Goal: Download file/media

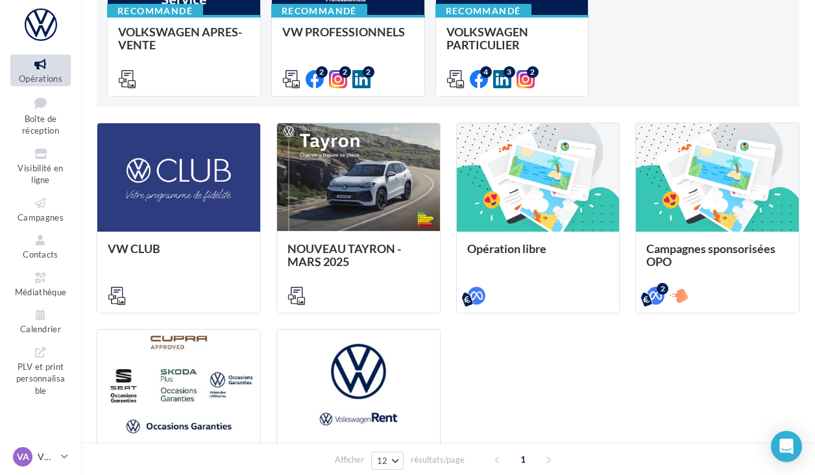
scroll to position [220, 0]
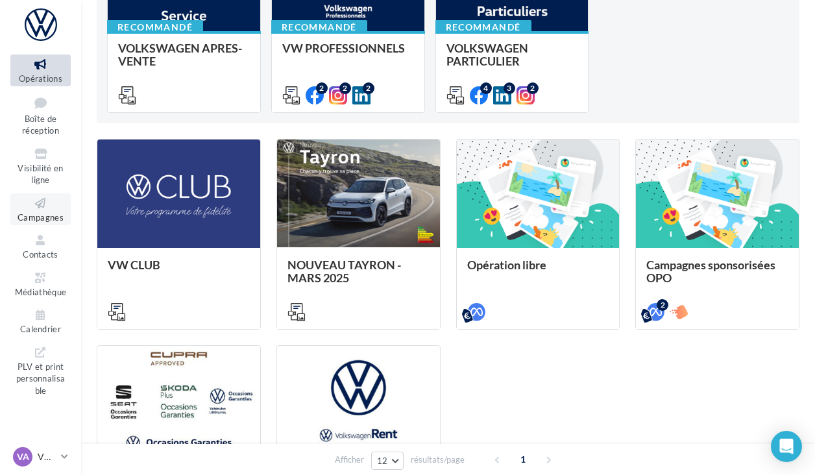
click at [48, 197] on icon at bounding box center [40, 203] width 53 height 15
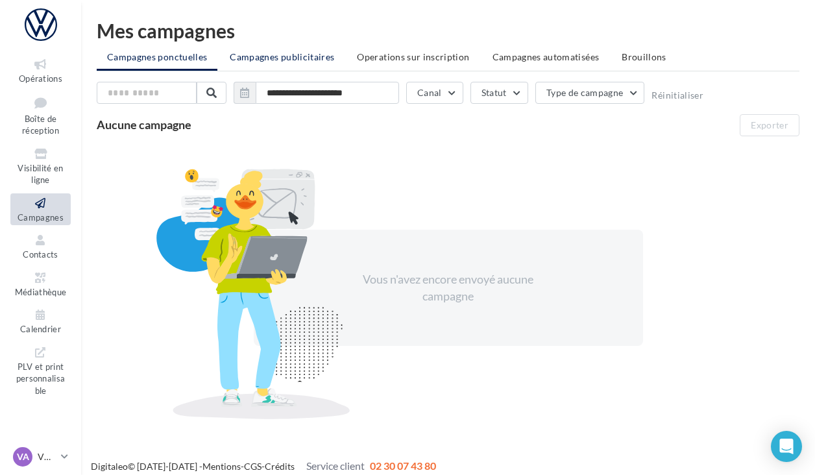
click at [299, 57] on span "Campagnes publicitaires" at bounding box center [282, 56] width 104 height 11
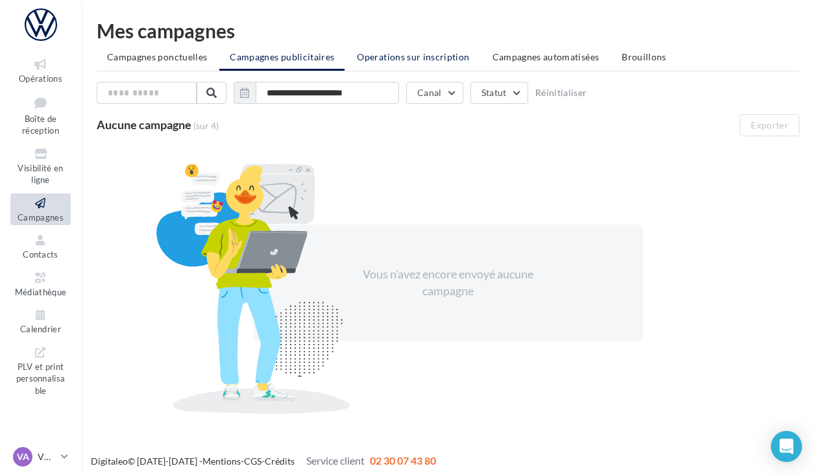
click at [386, 51] on span "Operations sur inscription" at bounding box center [413, 56] width 112 height 11
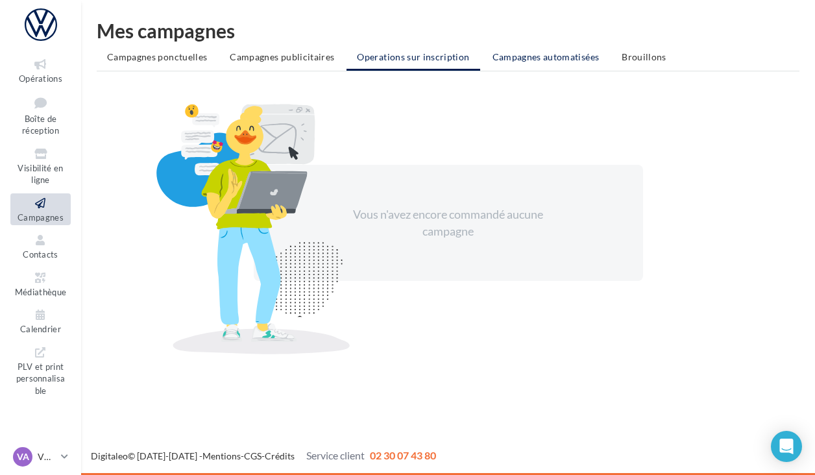
click at [528, 63] on li "Campagnes automatisées" at bounding box center [546, 56] width 128 height 23
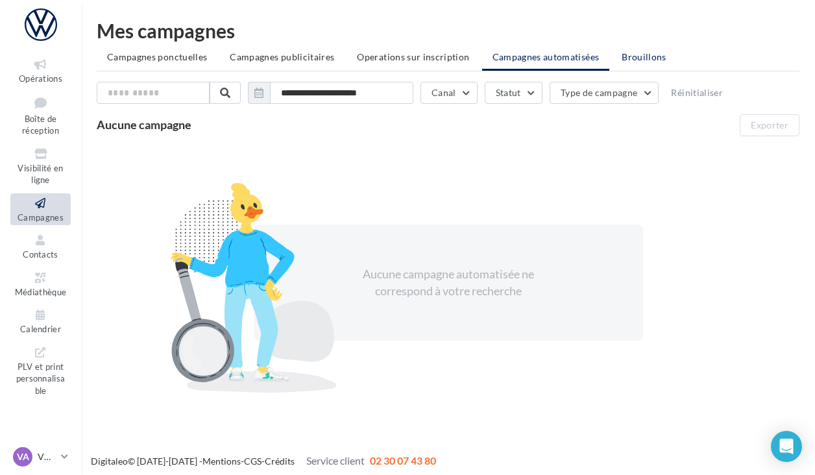
click at [635, 51] on li "Brouillons" at bounding box center [644, 56] width 66 height 23
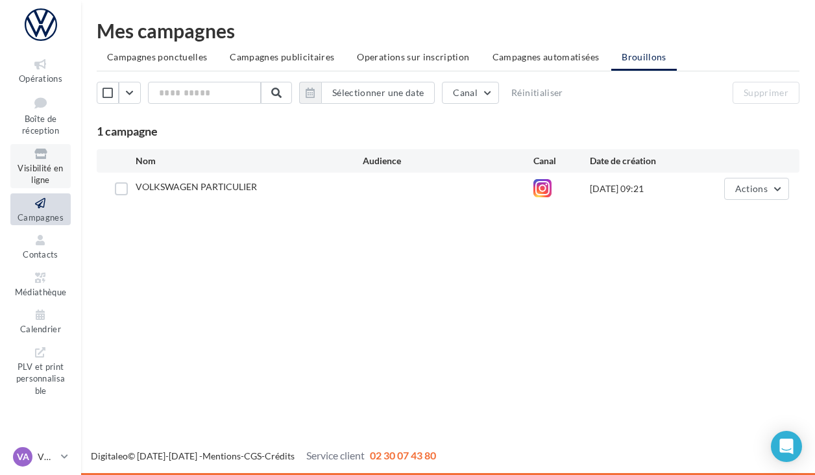
click at [49, 173] on span "Visibilité en ligne" at bounding box center [40, 174] width 45 height 23
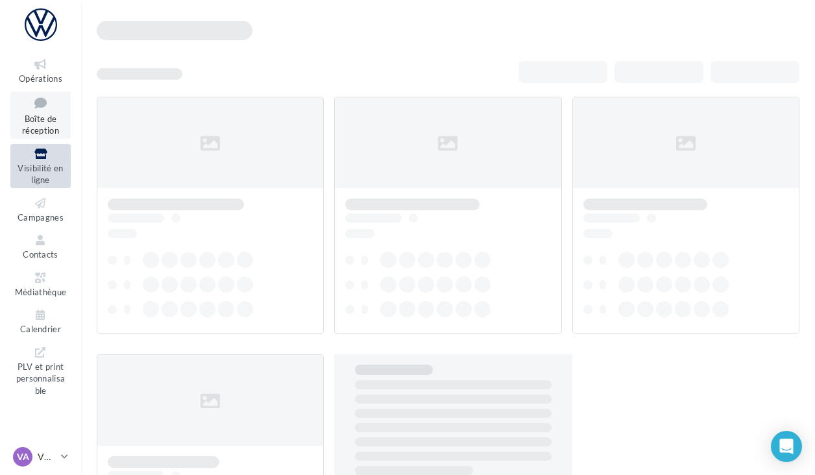
click at [47, 125] on span "Boîte de réception" at bounding box center [40, 125] width 37 height 23
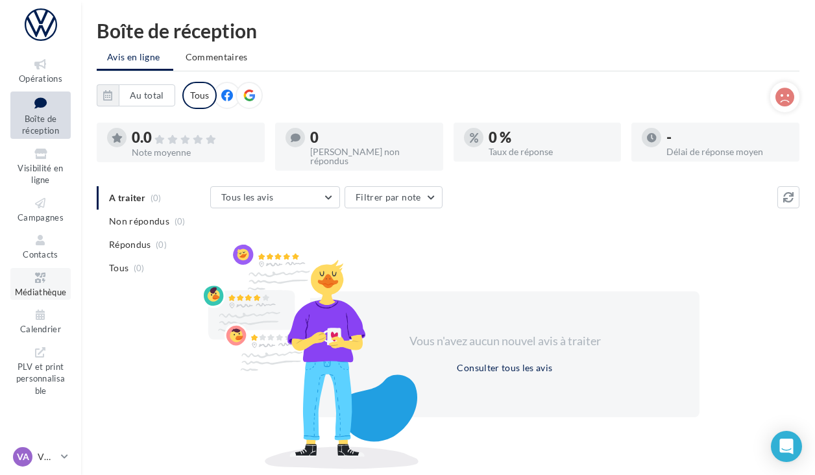
click at [41, 287] on span "Médiathèque" at bounding box center [41, 292] width 52 height 10
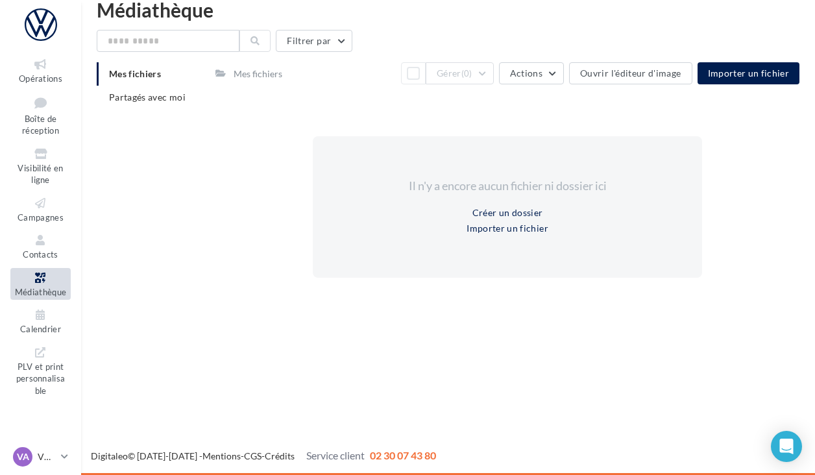
scroll to position [21, 0]
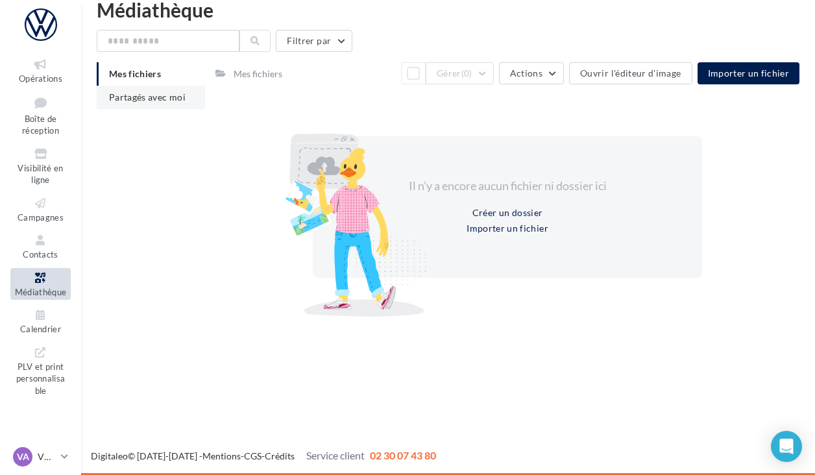
click at [125, 103] on li "Partagés avec moi" at bounding box center [151, 97] width 108 height 23
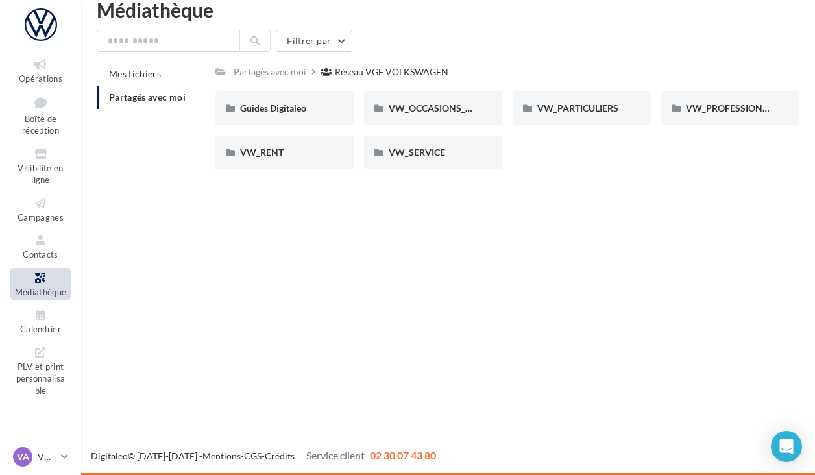
click at [358, 256] on div "Opérations Boîte de réception Visibilité en ligne Campagnes Contacts Médiathèqu…" at bounding box center [407, 237] width 815 height 475
click at [610, 112] on span "VW_PARTICULIERS" at bounding box center [577, 108] width 81 height 11
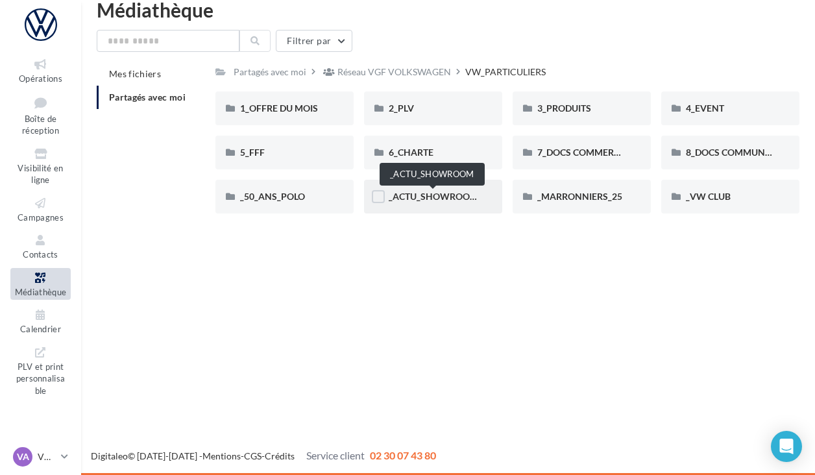
click at [461, 200] on span "_ACTU_SHOWROOM" at bounding box center [434, 196] width 90 height 11
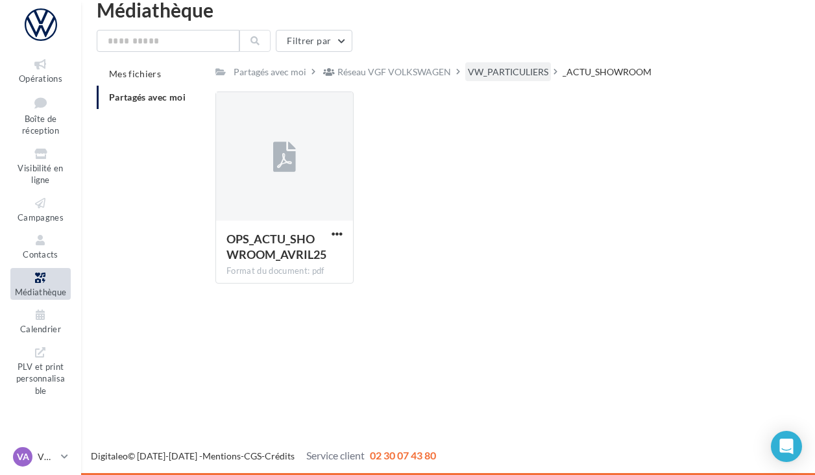
click at [497, 66] on div "VW_PARTICULIERS" at bounding box center [508, 72] width 80 height 13
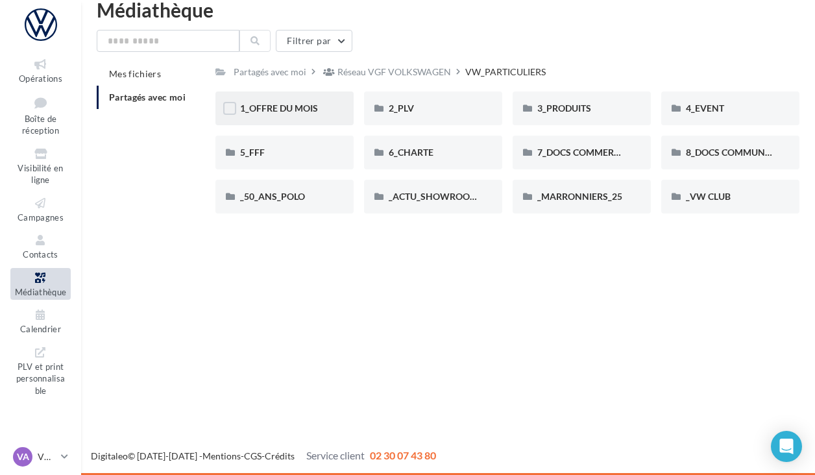
click at [325, 120] on div "1_OFFRE DU MOIS" at bounding box center [284, 109] width 138 height 34
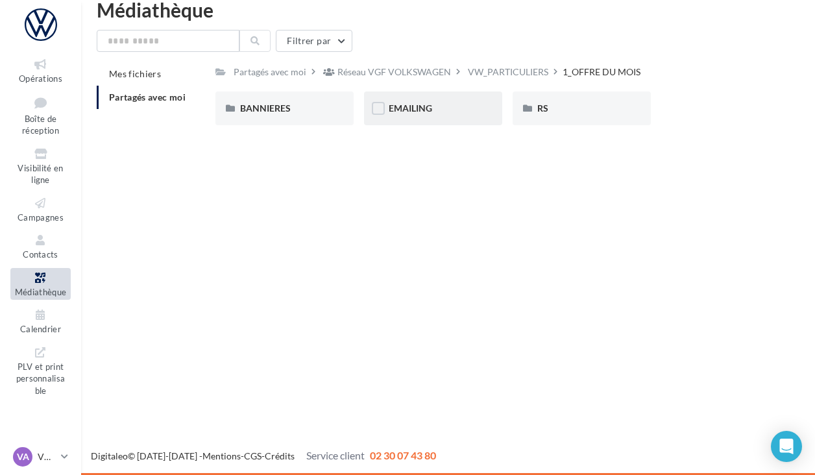
click at [427, 117] on div "EMAILING" at bounding box center [433, 109] width 138 height 34
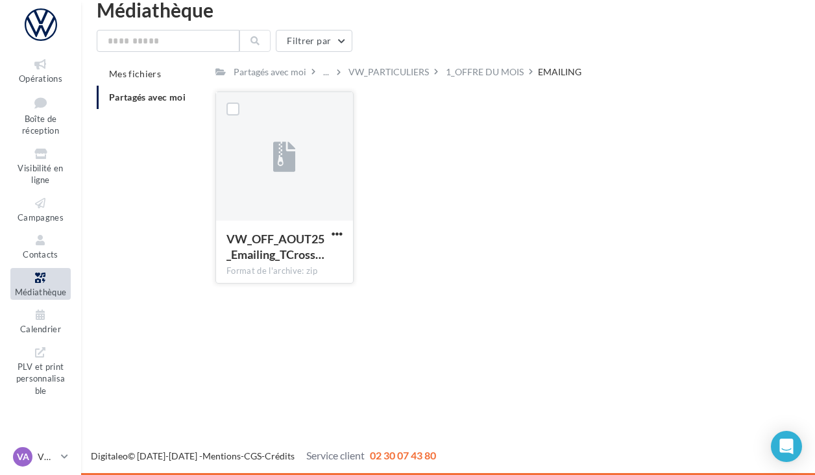
click at [301, 183] on div at bounding box center [284, 157] width 137 height 130
click at [269, 180] on div at bounding box center [284, 157] width 137 height 130
click at [336, 232] on span "button" at bounding box center [337, 233] width 11 height 11
click at [302, 258] on button "Télécharger" at bounding box center [280, 260] width 130 height 34
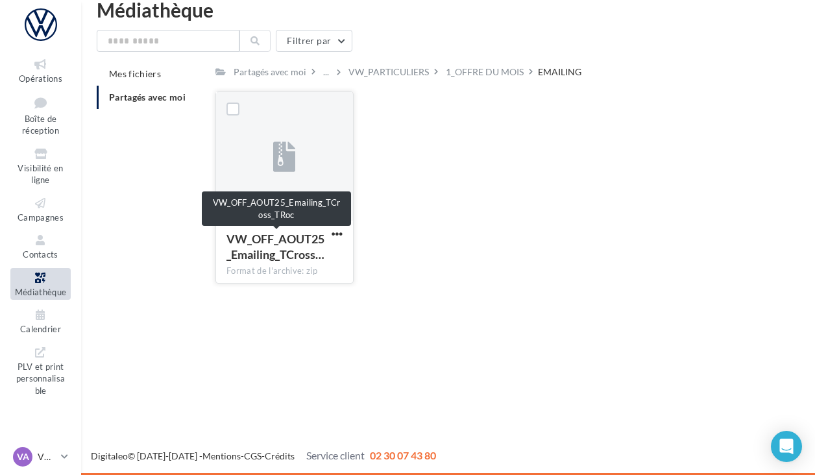
click at [244, 241] on span "VW_OFF_AOUT25_Emailing_TCross…" at bounding box center [276, 247] width 98 height 30
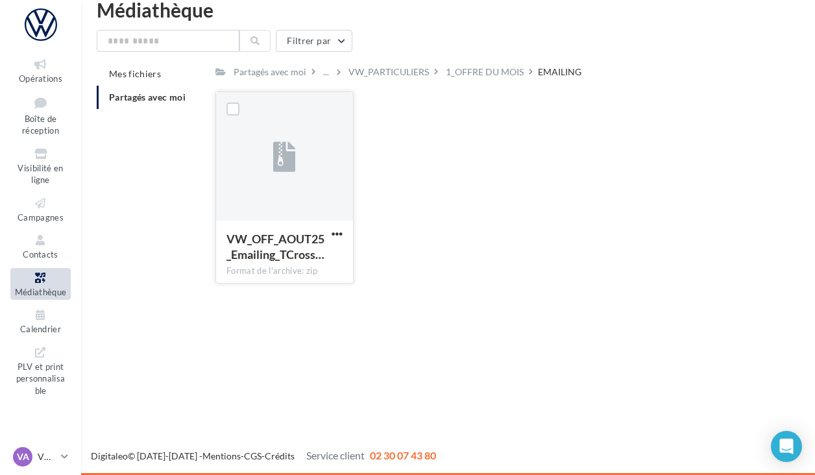
click at [268, 247] on div "VW_OFF_AOUT25_Emailing_TCross…" at bounding box center [277, 246] width 101 height 31
click at [238, 113] on label at bounding box center [233, 109] width 13 height 13
click at [237, 114] on icon at bounding box center [232, 108] width 9 height 9
click at [336, 232] on span "button" at bounding box center [337, 233] width 11 height 11
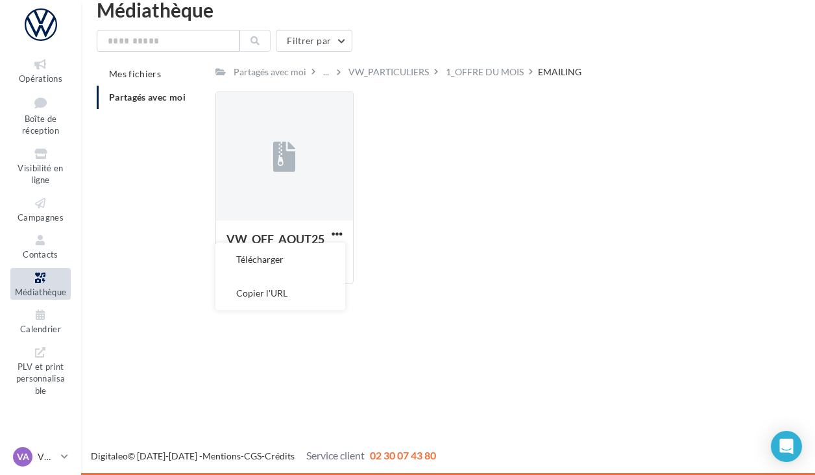
click at [679, 360] on div "Opérations Boîte de réception Visibilité en ligne Campagnes Contacts Médiathèqu…" at bounding box center [407, 237] width 815 height 475
click at [297, 113] on div at bounding box center [284, 157] width 137 height 130
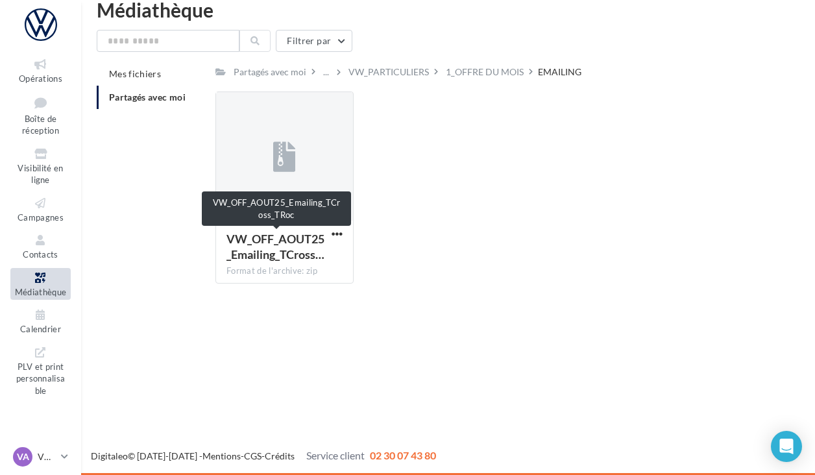
click at [260, 248] on span "VW_OFF_AOUT25_Emailing_TCross…" at bounding box center [276, 247] width 98 height 30
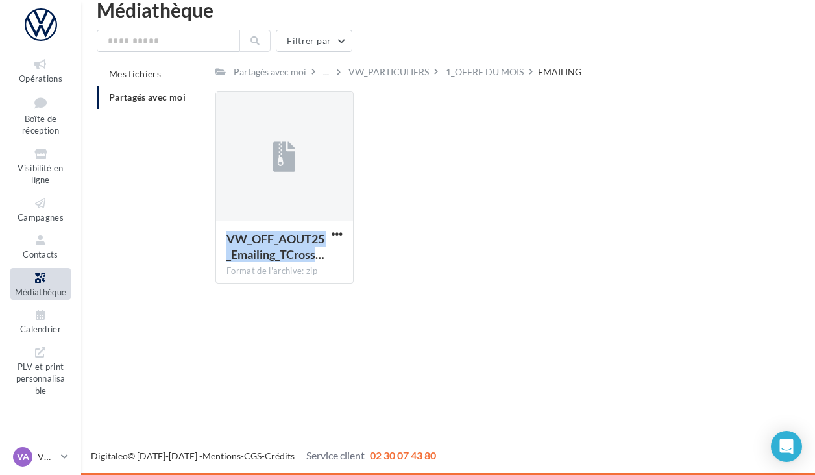
click at [260, 248] on span "VW_OFF_AOUT25_Emailing_TCross…" at bounding box center [276, 247] width 98 height 30
click at [260, 247] on div "VW_OFF_AOUT25_Emailing_TCross…" at bounding box center [277, 246] width 101 height 31
click at [36, 71] on link "Opérations" at bounding box center [40, 71] width 60 height 32
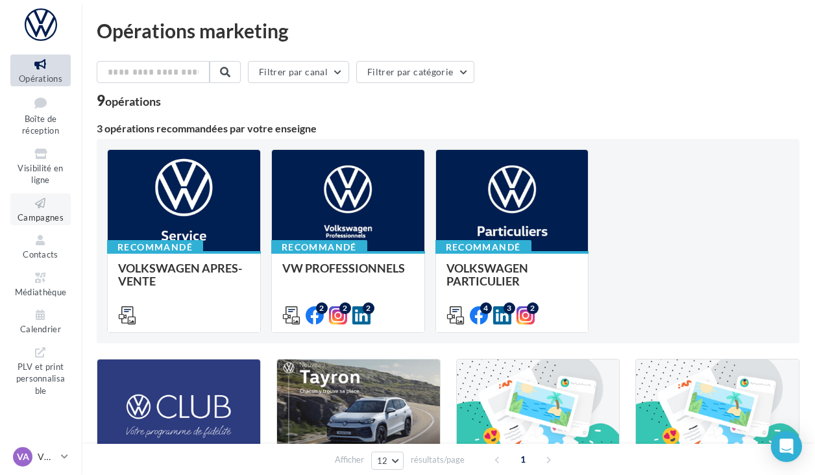
click at [43, 200] on icon at bounding box center [40, 203] width 53 height 15
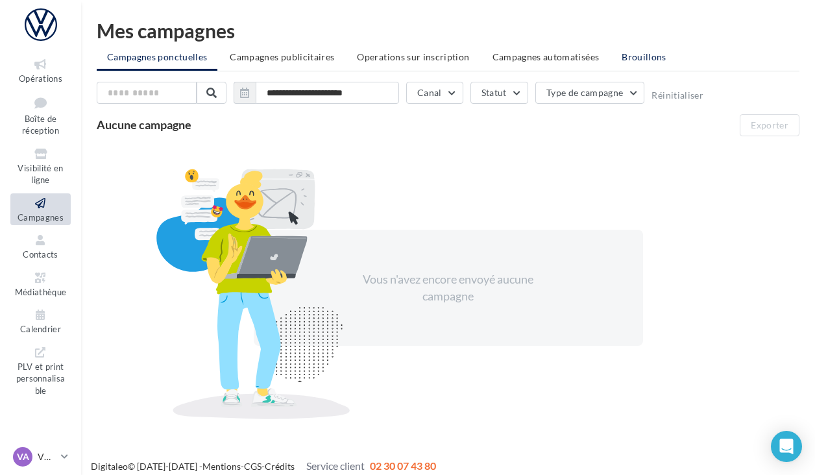
click at [638, 60] on span "Brouillons" at bounding box center [644, 56] width 45 height 11
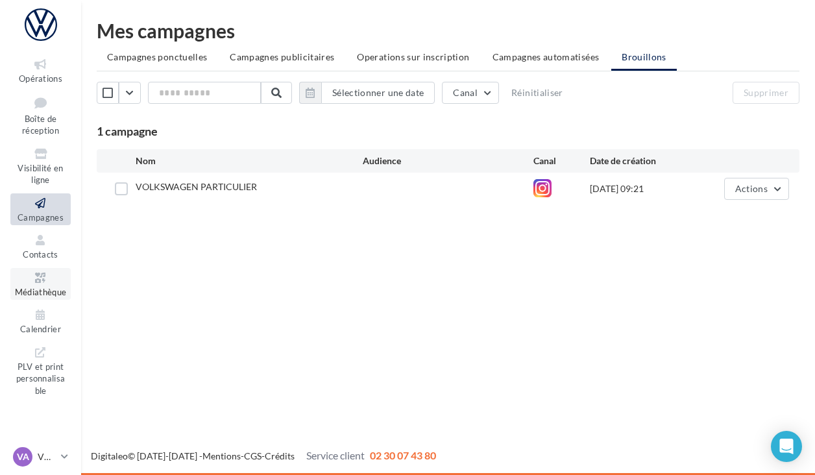
click at [51, 277] on icon at bounding box center [40, 278] width 53 height 15
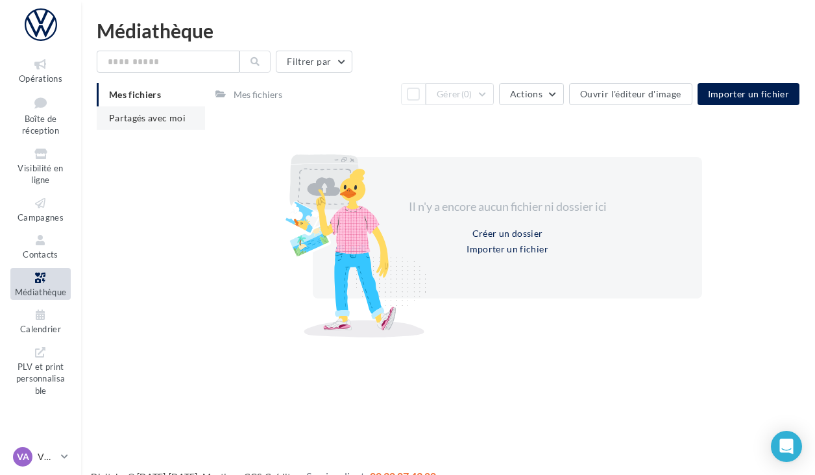
click at [132, 112] on span "Partagés avec moi" at bounding box center [147, 117] width 77 height 11
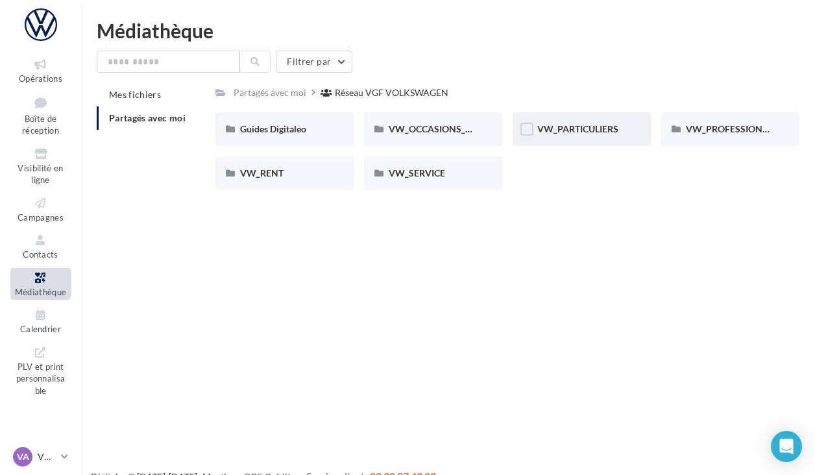
click at [571, 136] on div "VW_PARTICULIERS" at bounding box center [582, 129] width 138 height 34
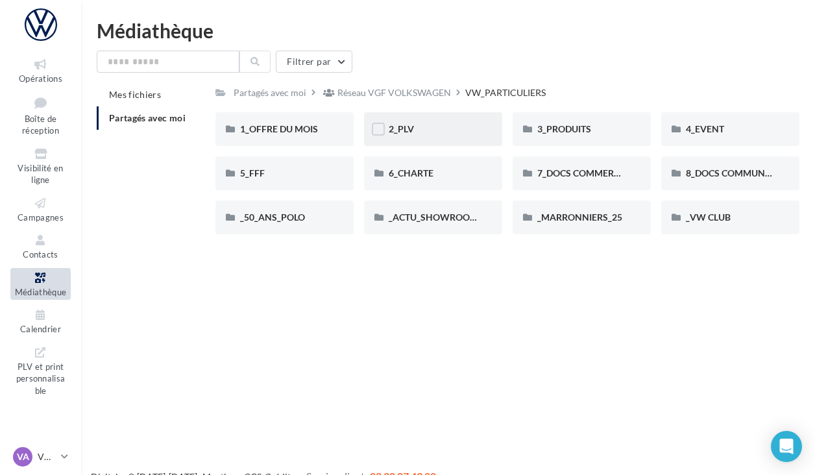
click at [430, 132] on div "2_PLV" at bounding box center [433, 129] width 89 height 13
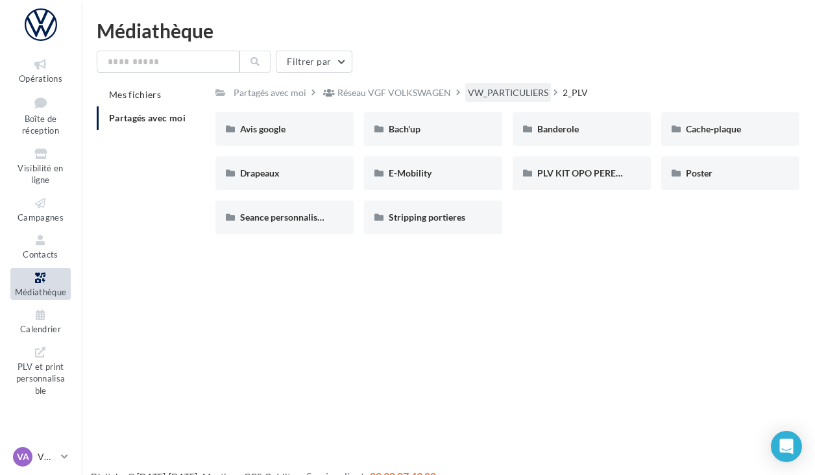
click at [495, 88] on div "VW_PARTICULIERS" at bounding box center [508, 92] width 80 height 13
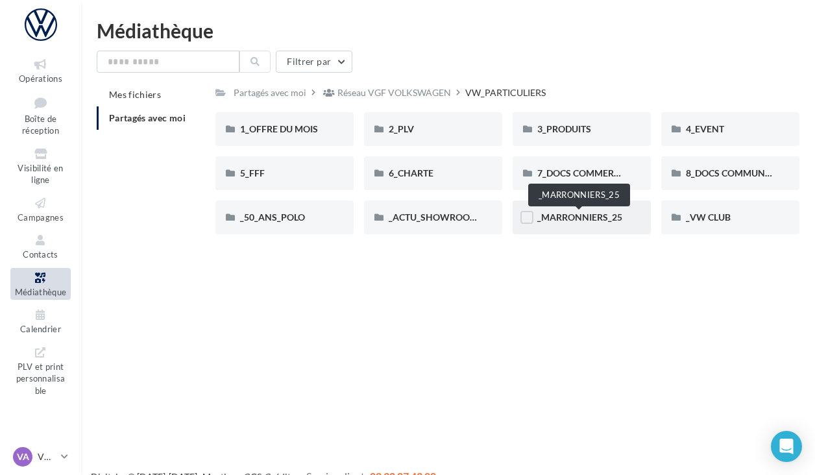
click at [588, 214] on span "_MARRONNIERS_25" at bounding box center [579, 217] width 85 height 11
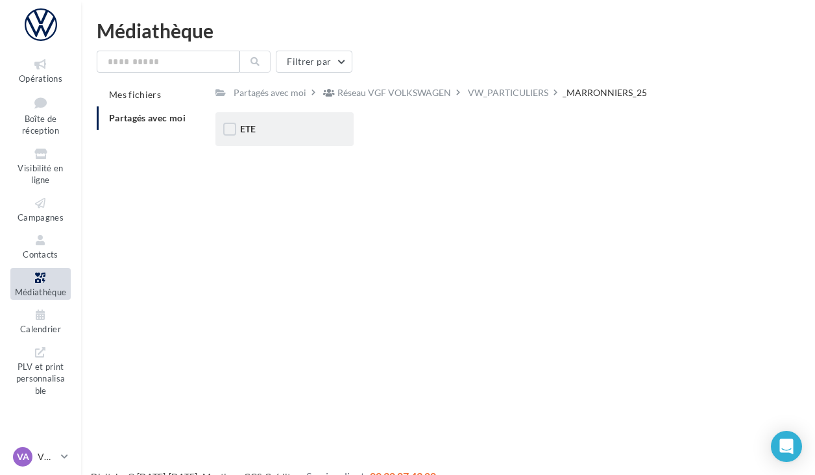
click at [293, 129] on div "ETE" at bounding box center [284, 129] width 89 height 13
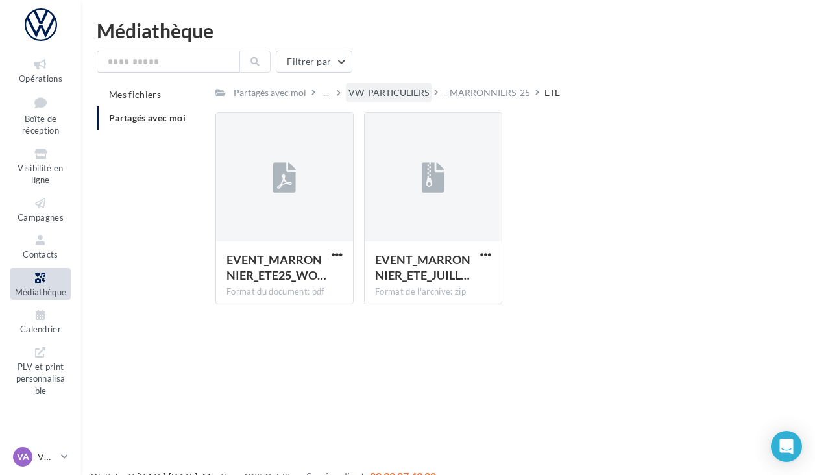
click at [394, 92] on div "VW_PARTICULIERS" at bounding box center [389, 92] width 80 height 13
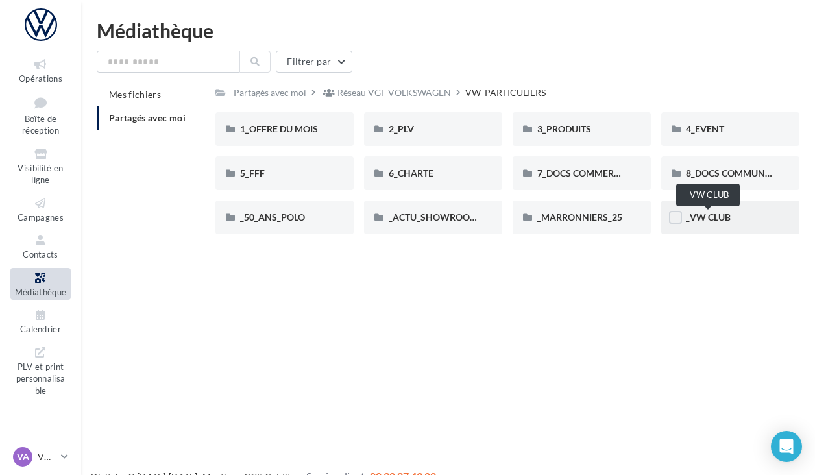
click at [721, 219] on span "_VW CLUB" at bounding box center [708, 217] width 45 height 11
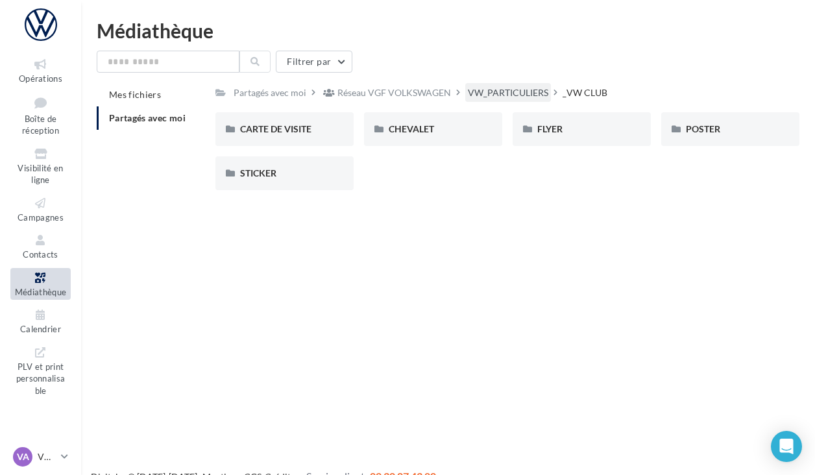
click at [500, 92] on div "VW_PARTICULIERS" at bounding box center [508, 92] width 80 height 13
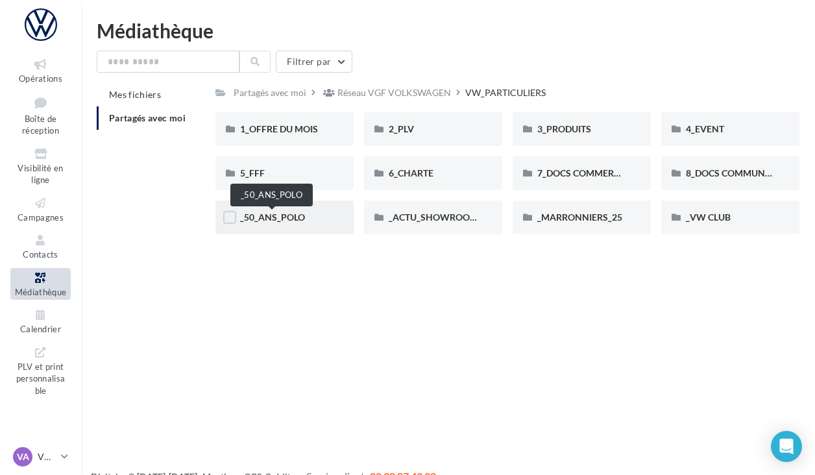
click at [269, 219] on span "_50_ANS_POLO" at bounding box center [272, 217] width 65 height 11
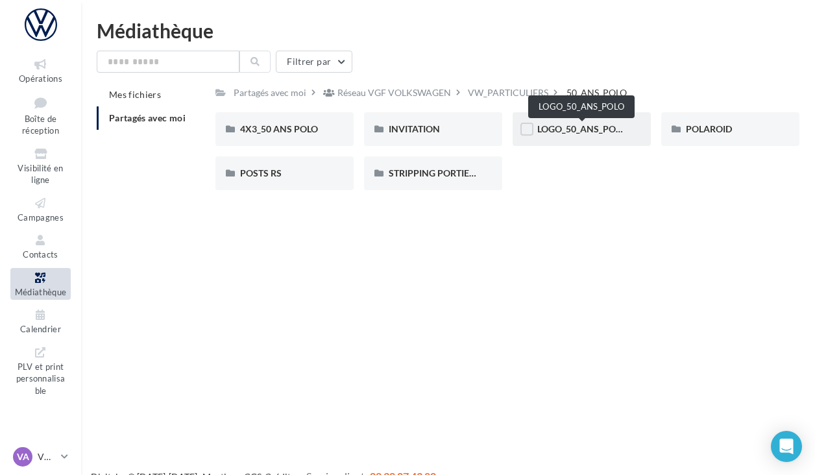
click at [569, 125] on span "LOGO_50_ANS_POLO" at bounding box center [582, 128] width 90 height 11
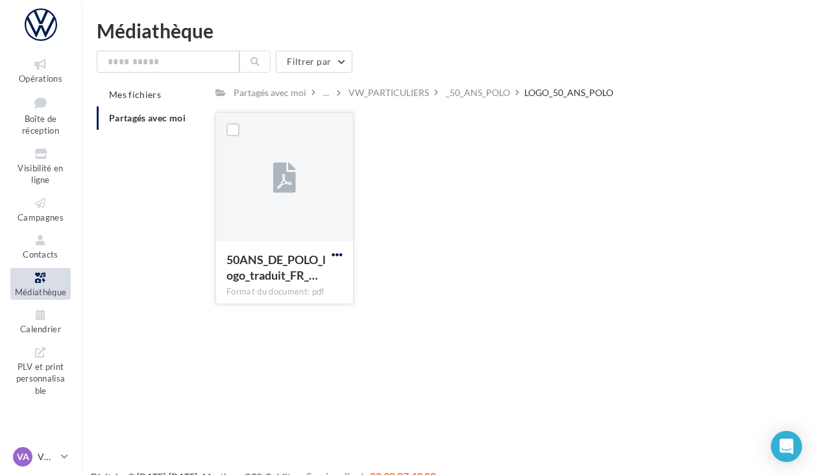
click at [332, 255] on span "button" at bounding box center [337, 254] width 11 height 11
click at [286, 275] on button "Télécharger" at bounding box center [280, 281] width 130 height 34
click at [417, 357] on div "Opérations Boîte de réception Visibilité en ligne Campagnes Contacts Médiathèqu…" at bounding box center [407, 258] width 815 height 475
click at [477, 95] on div "_50_ANS_POLO" at bounding box center [478, 92] width 64 height 13
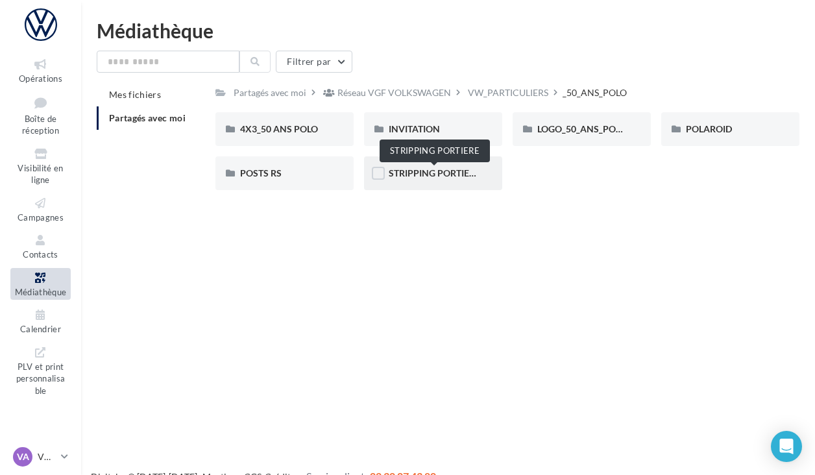
click at [395, 170] on span "STRIPPING PORTIERE" at bounding box center [435, 172] width 92 height 11
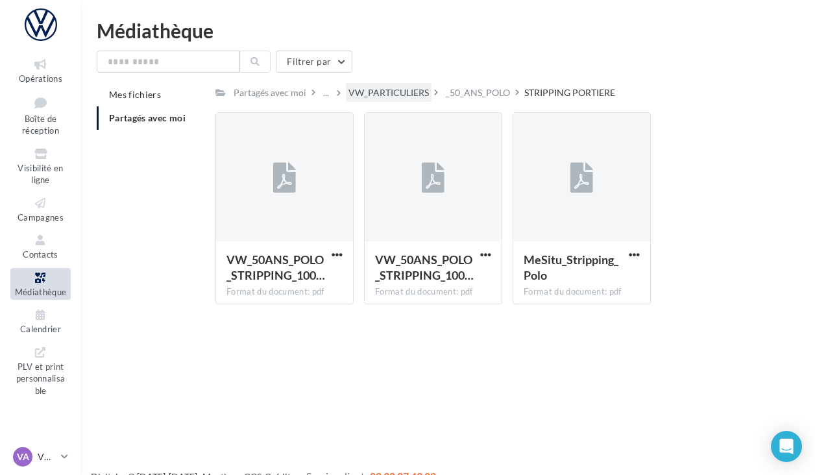
click at [381, 90] on div "VW_PARTICULIERS" at bounding box center [389, 92] width 80 height 13
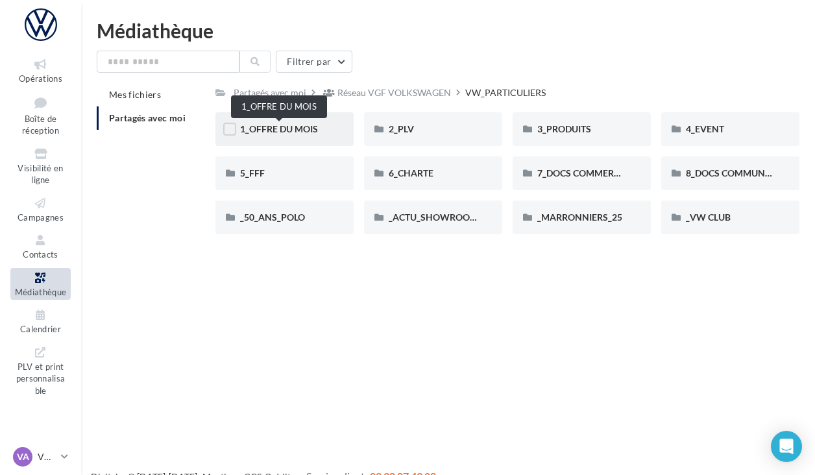
click at [300, 128] on span "1_OFFRE DU MOIS" at bounding box center [279, 128] width 78 height 11
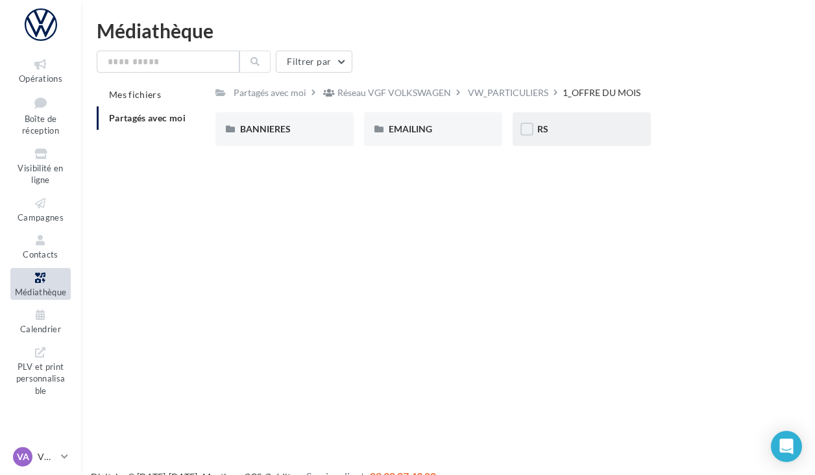
click at [554, 133] on div "RS" at bounding box center [581, 129] width 89 height 13
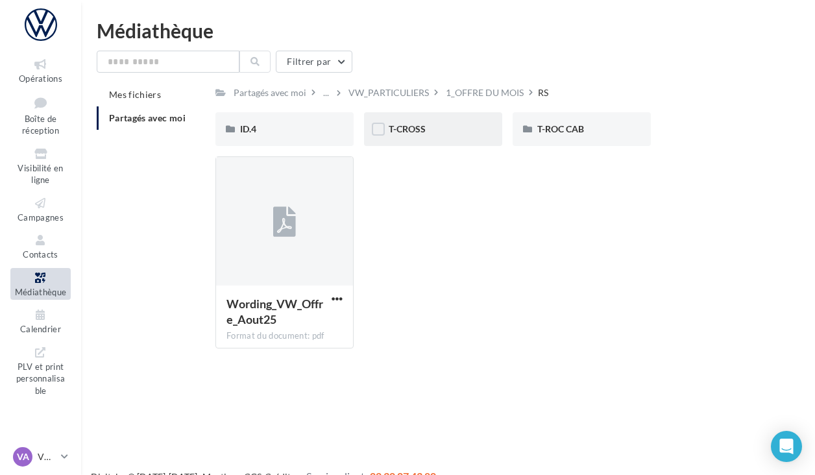
click at [439, 131] on div "T-CROSS" at bounding box center [433, 129] width 89 height 13
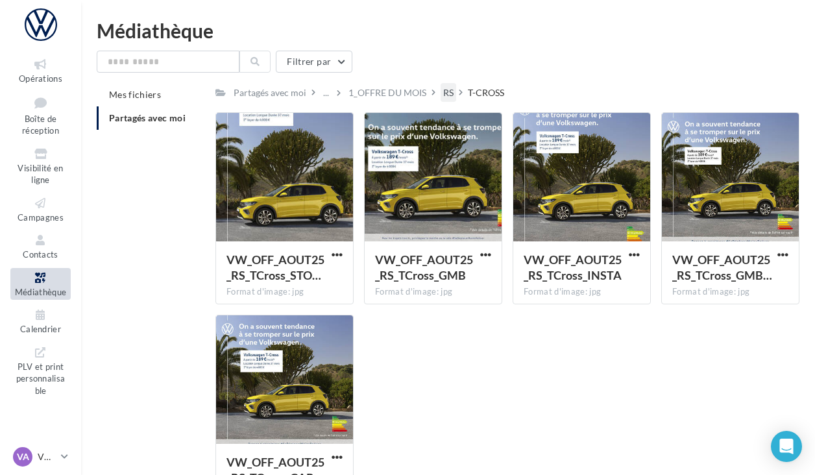
click at [445, 88] on div "RS" at bounding box center [448, 92] width 10 height 13
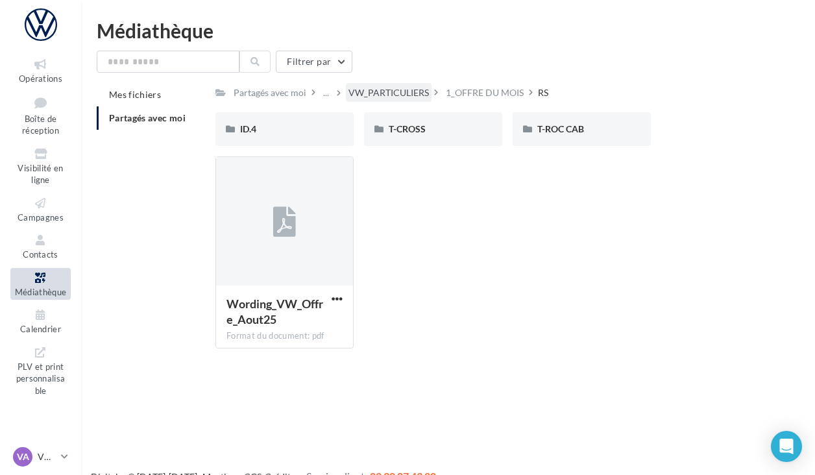
click at [410, 100] on div "VW_PARTICULIERS" at bounding box center [389, 92] width 86 height 19
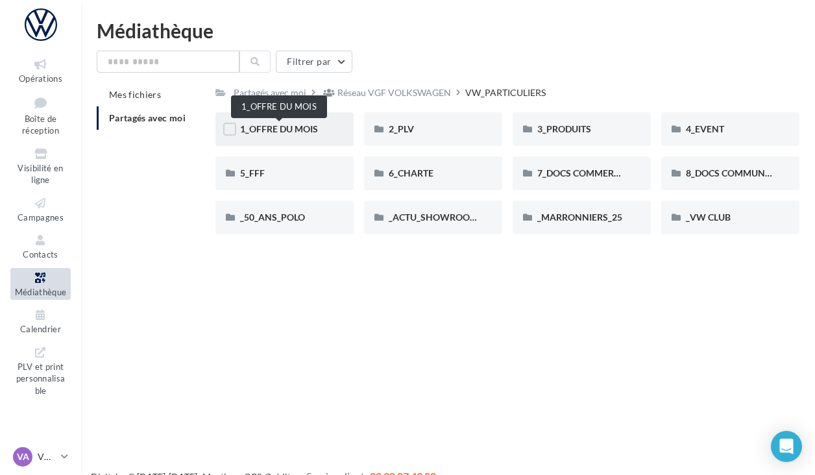
click at [316, 133] on span "1_OFFRE DU MOIS" at bounding box center [279, 128] width 78 height 11
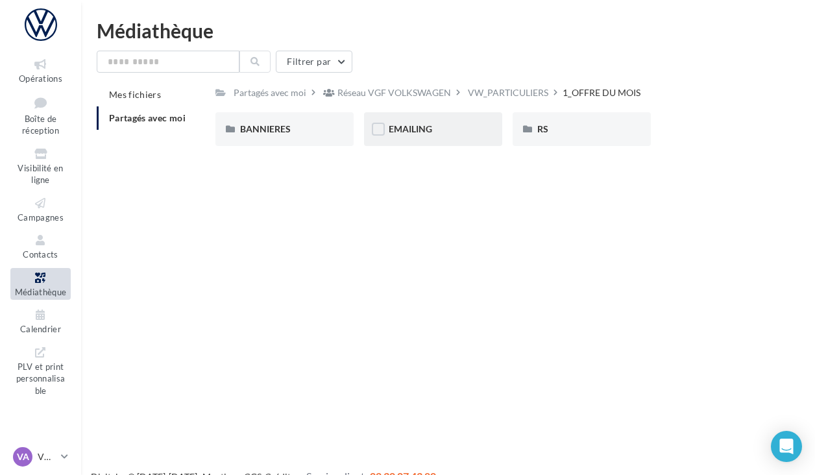
click at [460, 134] on div "EMAILING" at bounding box center [433, 129] width 89 height 13
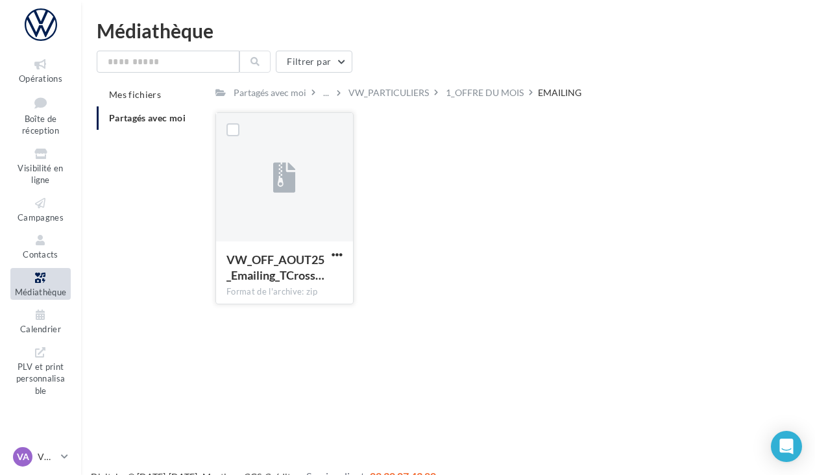
click at [293, 176] on icon at bounding box center [284, 179] width 23 height 30
drag, startPoint x: 298, startPoint y: 265, endPoint x: 358, endPoint y: 194, distance: 93.5
click at [359, 194] on div "VW_OFF_AOUT25_Emailing_TCross… Format de l'archive: zip VW_OFF_AOUT25_Emailing_…" at bounding box center [289, 208] width 149 height 192
click at [358, 194] on div "VW_OFF_AOUT25_Emailing_TCross… Format de l'archive: zip VW_OFF_AOUT25_Emailing_…" at bounding box center [289, 208] width 149 height 192
click at [330, 252] on button "button" at bounding box center [337, 255] width 16 height 13
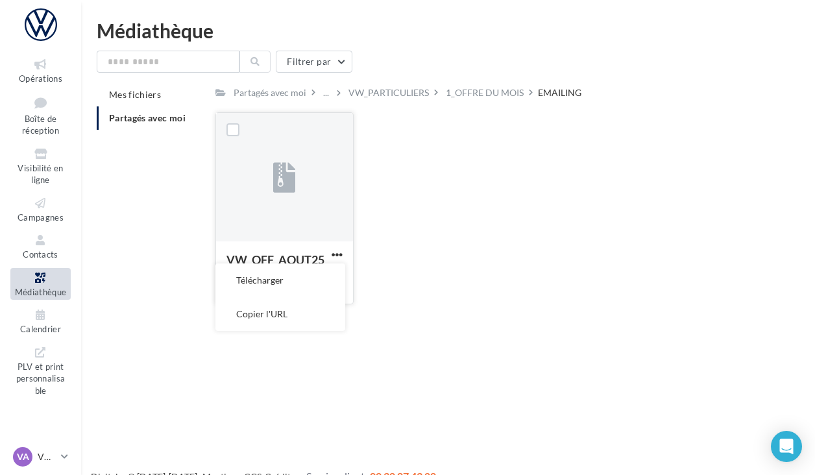
click at [336, 225] on div at bounding box center [284, 178] width 137 height 130
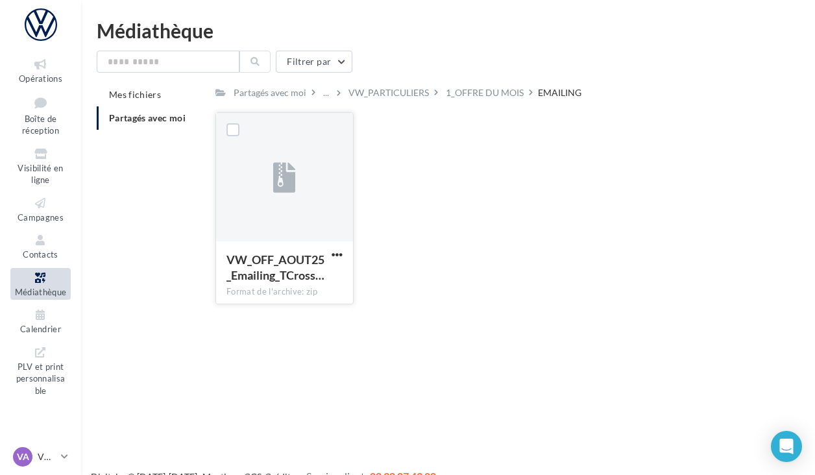
click at [293, 182] on icon at bounding box center [284, 179] width 23 height 30
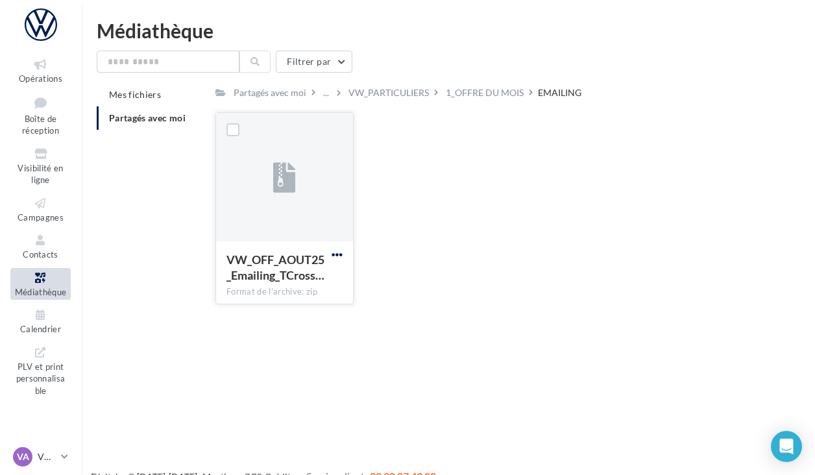
click at [334, 257] on span "button" at bounding box center [337, 254] width 11 height 11
click at [363, 256] on div "VW_OFF_AOUT25_Emailing_TCross… Format de l'archive: zip Télécharger Copier l'UR…" at bounding box center [289, 208] width 149 height 192
click at [51, 196] on icon at bounding box center [40, 203] width 53 height 15
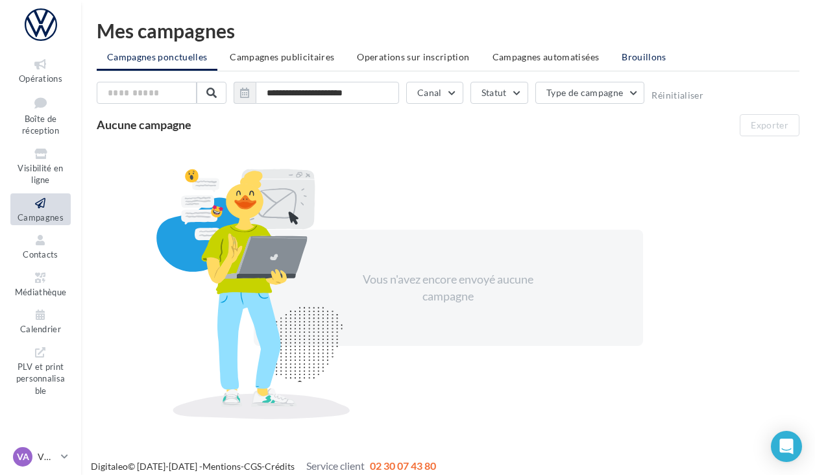
click at [635, 50] on li "Brouillons" at bounding box center [644, 56] width 66 height 23
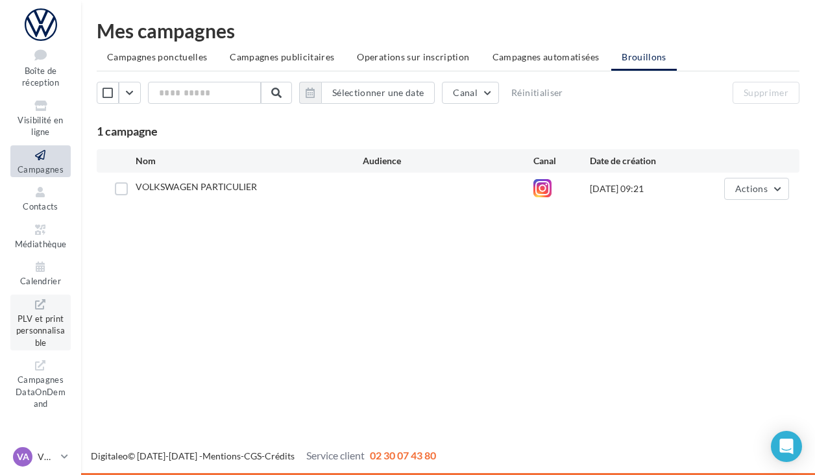
scroll to position [47, 0]
click at [45, 384] on span "Campagnes DataOnDemand" at bounding box center [41, 391] width 50 height 37
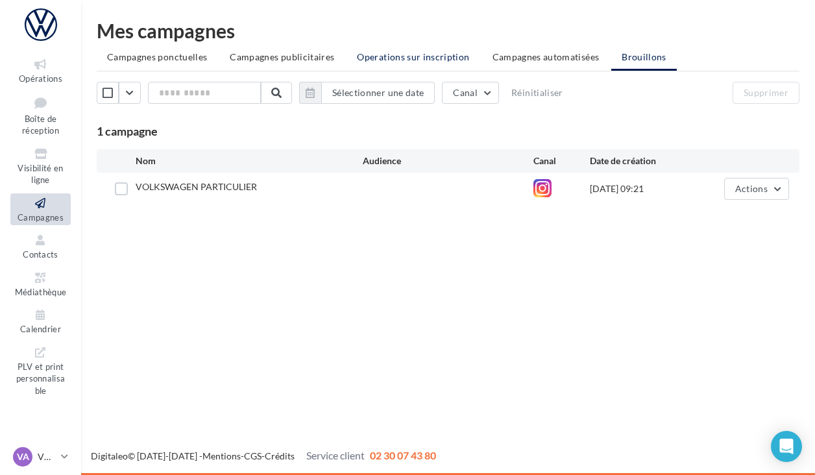
scroll to position [0, 0]
click at [439, 62] on li "Operations sur inscription" at bounding box center [413, 56] width 133 height 23
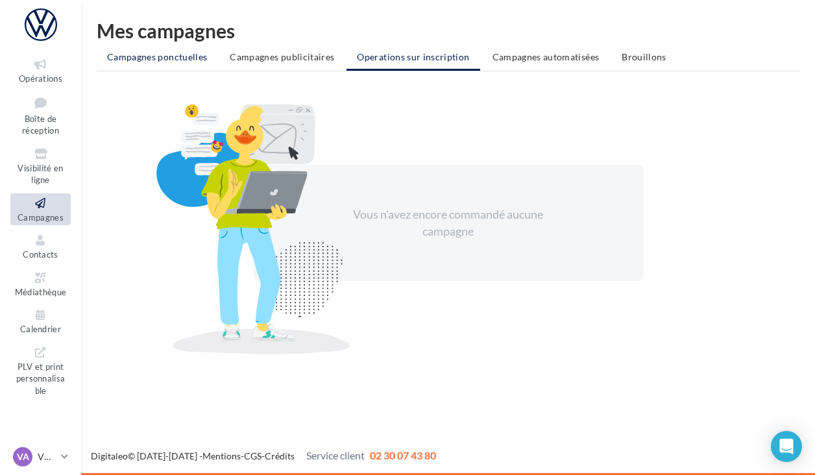
click at [184, 55] on span "Campagnes ponctuelles" at bounding box center [157, 56] width 100 height 11
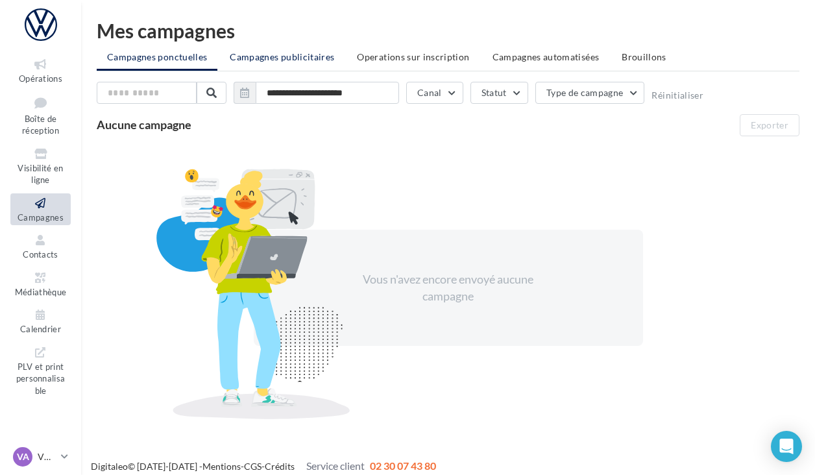
click at [276, 53] on span "Campagnes publicitaires" at bounding box center [282, 56] width 104 height 11
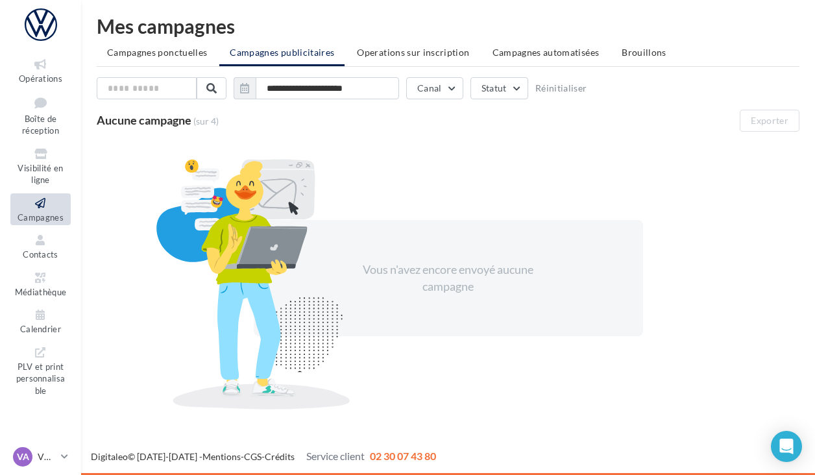
scroll to position [4, 0]
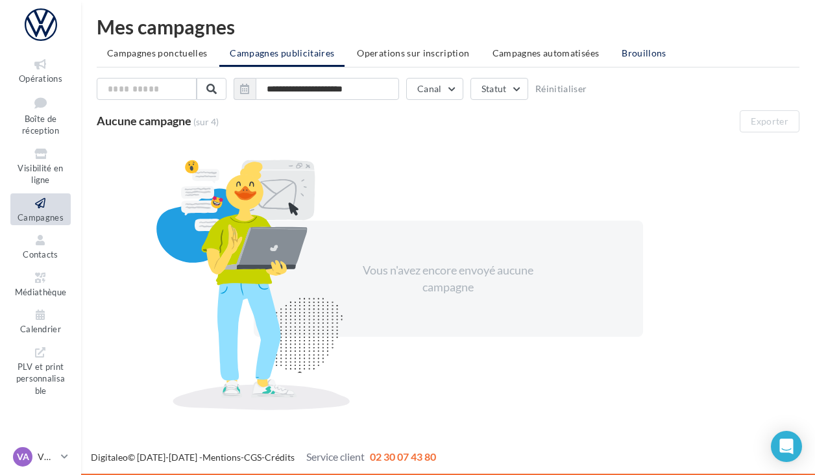
click at [619, 59] on li "Brouillons" at bounding box center [644, 53] width 66 height 23
